Goal: Information Seeking & Learning: Learn about a topic

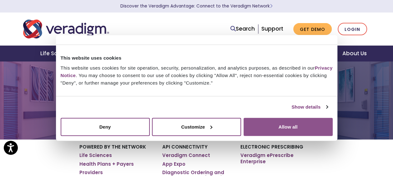
click at [251, 122] on button "Allow all" at bounding box center [288, 127] width 89 height 18
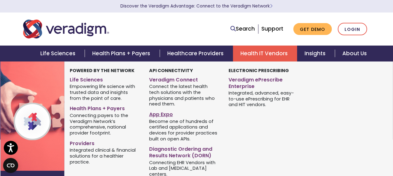
click at [167, 109] on link "App Expo" at bounding box center [184, 113] width 70 height 9
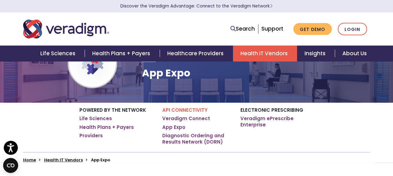
click at [206, 109] on p "API Connectivity" at bounding box center [196, 111] width 69 height 6
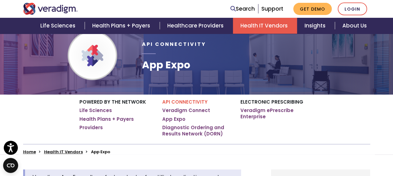
scroll to position [46, 0]
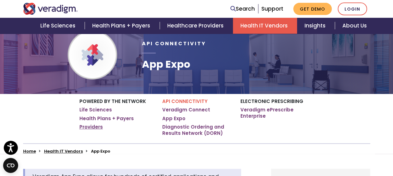
click at [93, 129] on link "Providers" at bounding box center [90, 127] width 23 height 6
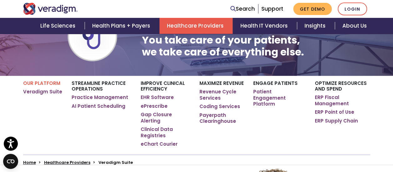
scroll to position [65, 2]
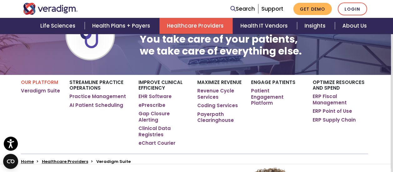
click at [241, 130] on div "Maximize Revenue Revenue Cycle Services Coding Services Payerpath Clearinghouse" at bounding box center [220, 114] width 54 height 78
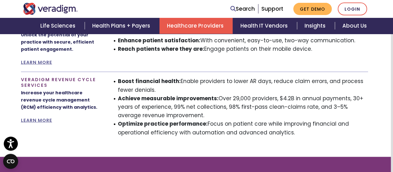
scroll to position [577, 2]
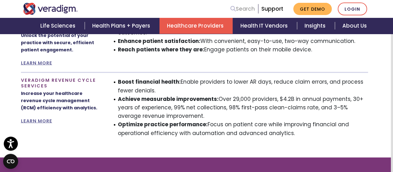
click at [243, 11] on link "Search" at bounding box center [242, 9] width 24 height 8
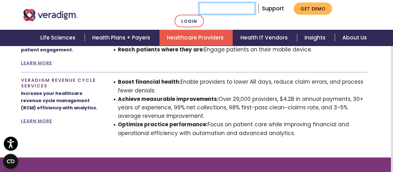
paste input "Parallels"
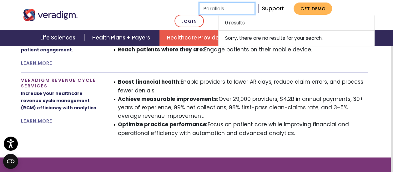
type input "Parallels"
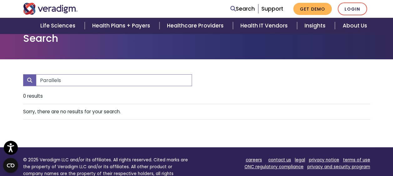
scroll to position [37, 0]
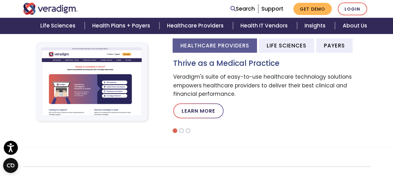
scroll to position [214, 0]
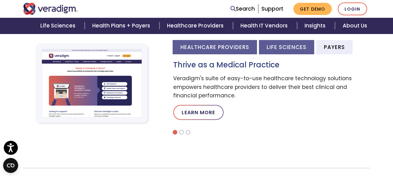
click at [285, 51] on li "Life Sciences" at bounding box center [286, 47] width 55 height 14
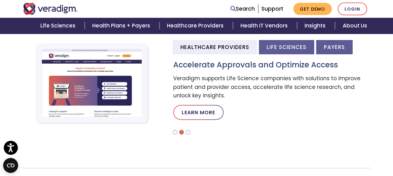
click at [327, 50] on li "Payers" at bounding box center [334, 47] width 37 height 14
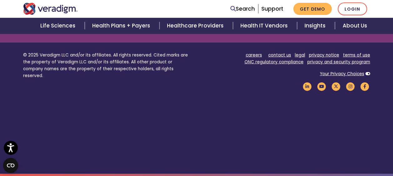
scroll to position [897, 0]
